Goal: Task Accomplishment & Management: Manage account settings

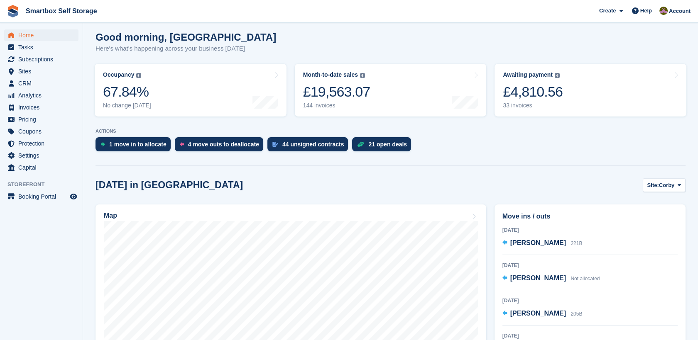
scroll to position [71, 0]
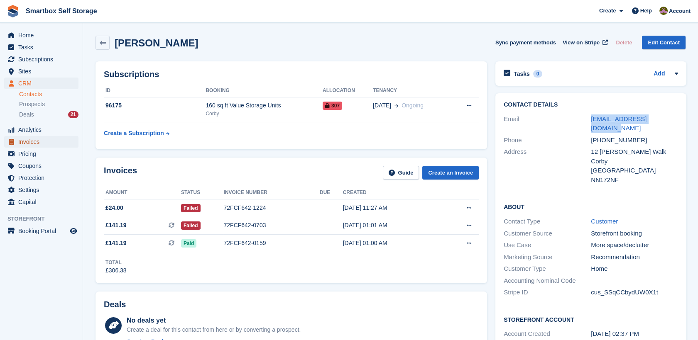
click at [34, 141] on span "Invoices" at bounding box center [43, 142] width 50 height 12
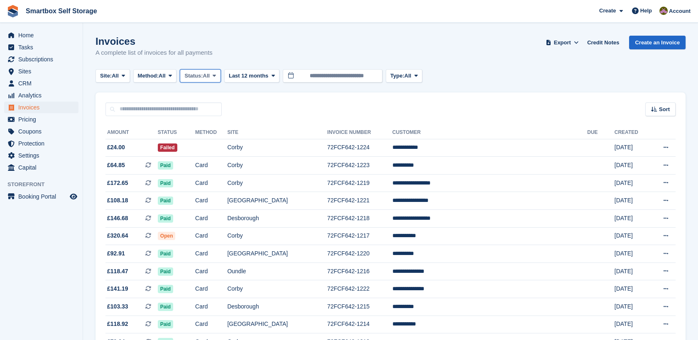
click at [201, 73] on span "Status:" at bounding box center [193, 76] width 18 height 8
click at [209, 144] on link "Open" at bounding box center [219, 140] width 72 height 15
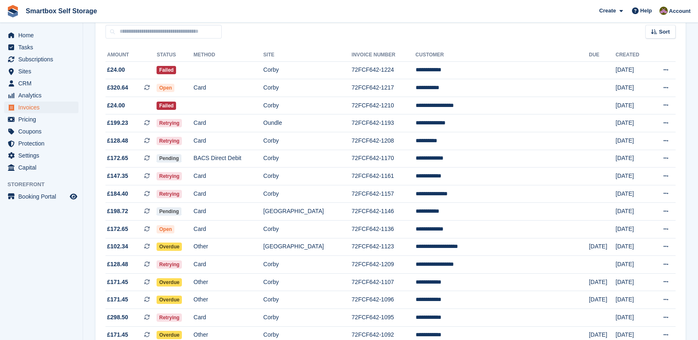
scroll to position [77, 0]
